Goal: Information Seeking & Learning: Check status

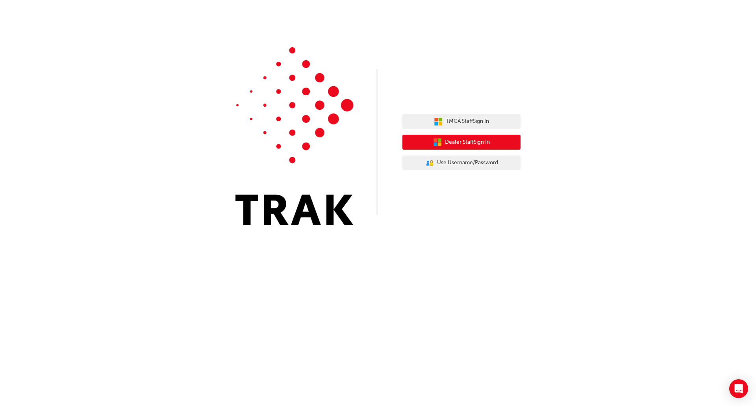
click at [486, 140] on span "Dealer Staff Sign In" at bounding box center [467, 142] width 45 height 9
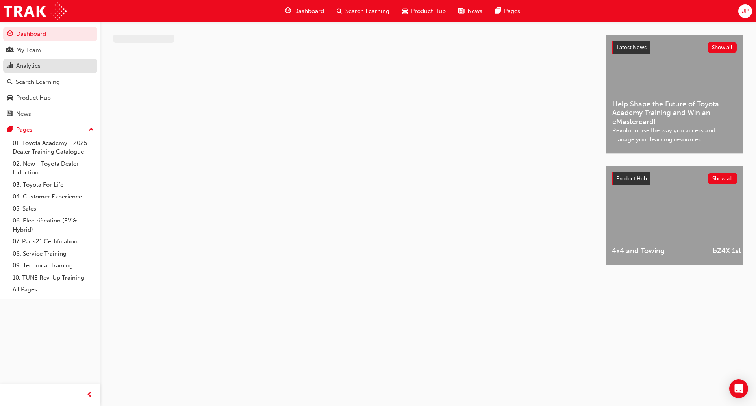
drag, startPoint x: 66, startPoint y: 53, endPoint x: 80, endPoint y: 61, distance: 15.9
click at [66, 53] on div "My Team" at bounding box center [50, 50] width 86 height 10
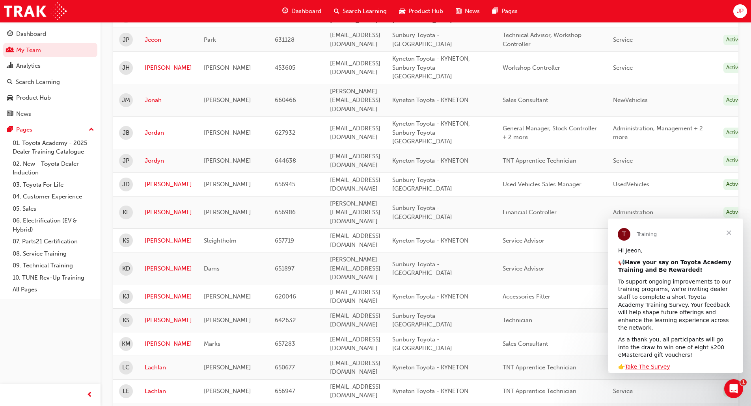
scroll to position [630, 0]
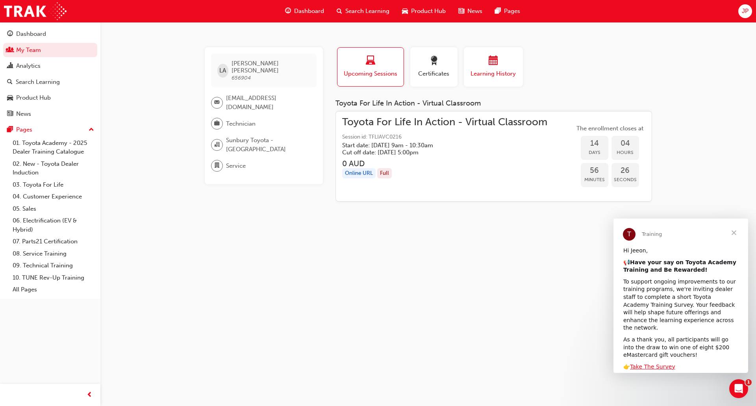
click at [490, 69] on div "Learning History" at bounding box center [493, 67] width 47 height 22
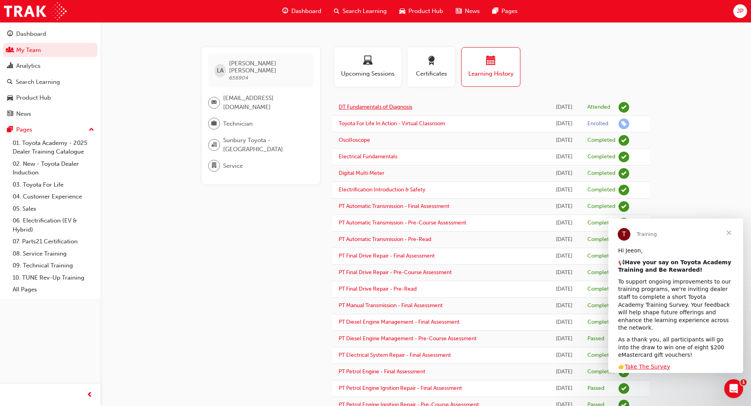
click at [398, 105] on link "DT Fundamentals of Diagnosis" at bounding box center [375, 107] width 74 height 7
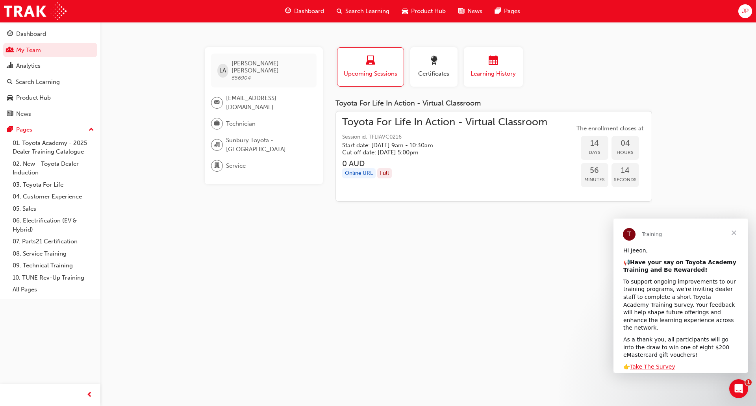
click at [486, 65] on div "button" at bounding box center [493, 62] width 47 height 12
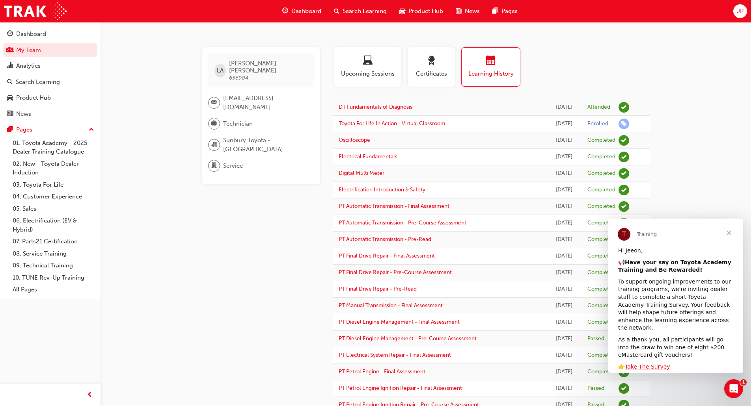
drag, startPoint x: 562, startPoint y: 122, endPoint x: 543, endPoint y: 126, distance: 19.3
click at [552, 126] on div "[DATE]" at bounding box center [563, 123] width 23 height 9
drag, startPoint x: 450, startPoint y: 106, endPoint x: 413, endPoint y: 102, distance: 37.6
click at [450, 106] on td "DT Fundamentals of Diagnosis" at bounding box center [440, 107] width 214 height 17
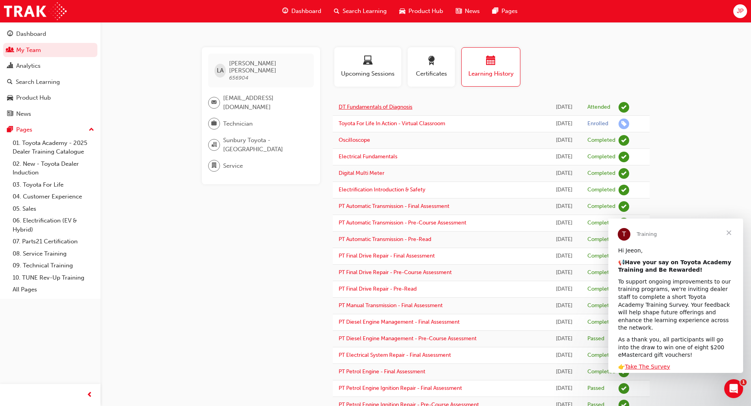
click at [392, 108] on link "DT Fundamentals of Diagnosis" at bounding box center [375, 107] width 74 height 7
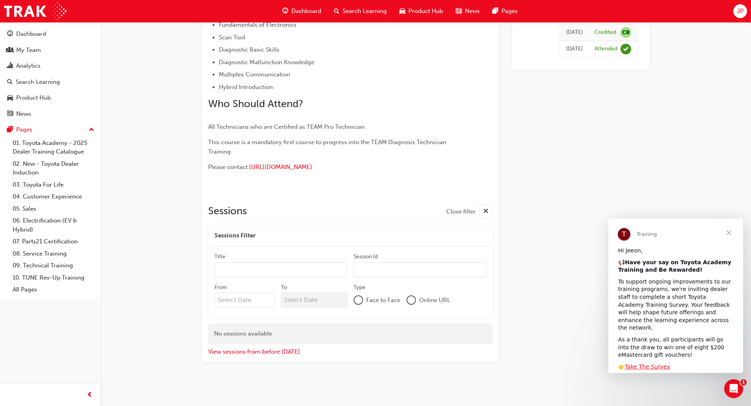
scroll to position [356, 0]
click at [265, 351] on button "View sessions from before [DATE]" at bounding box center [254, 350] width 92 height 9
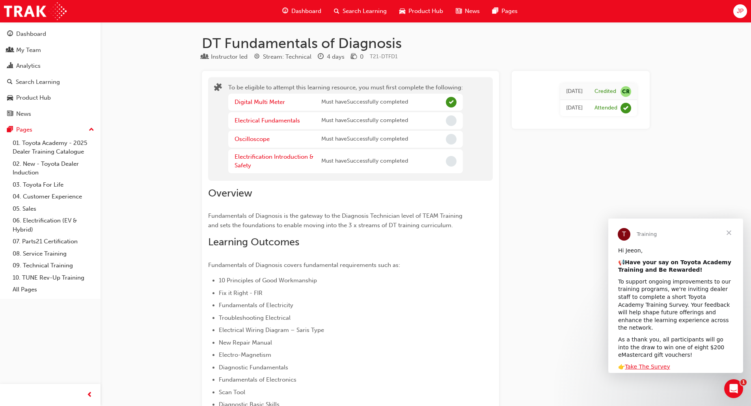
scroll to position [118, 0]
